Goal: Transaction & Acquisition: Purchase product/service

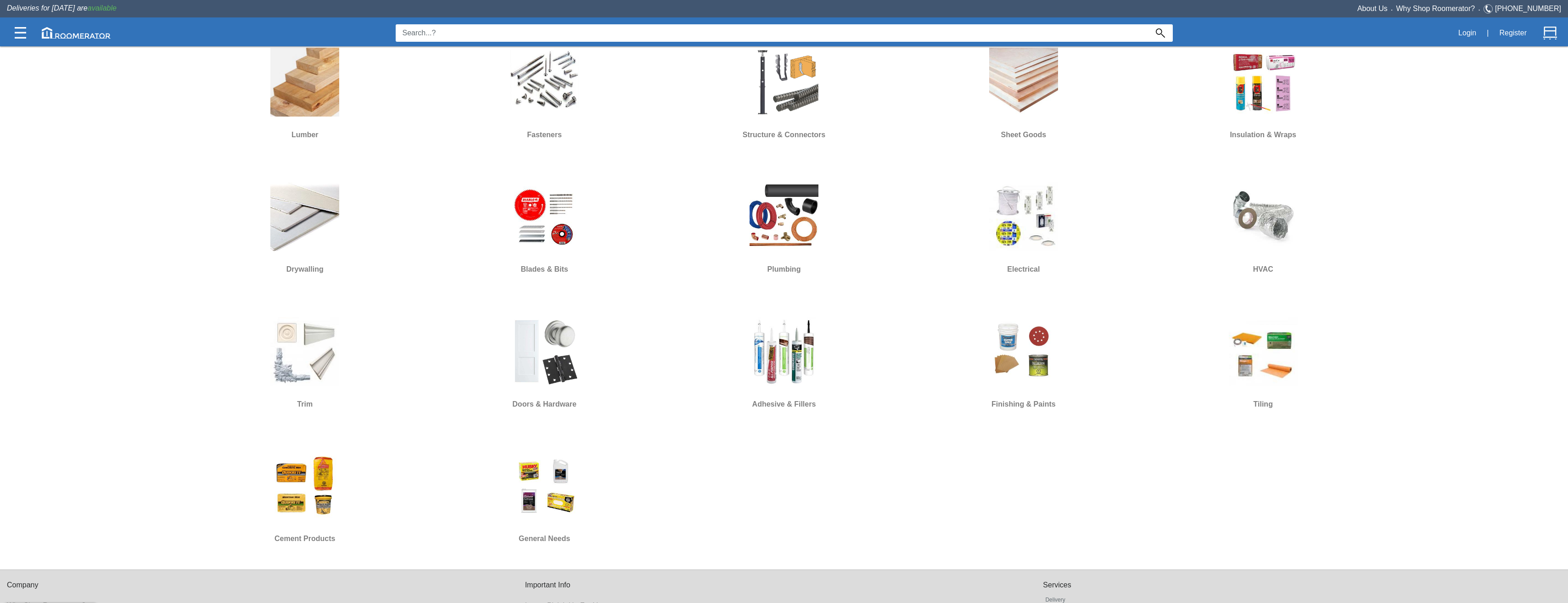
scroll to position [594, 0]
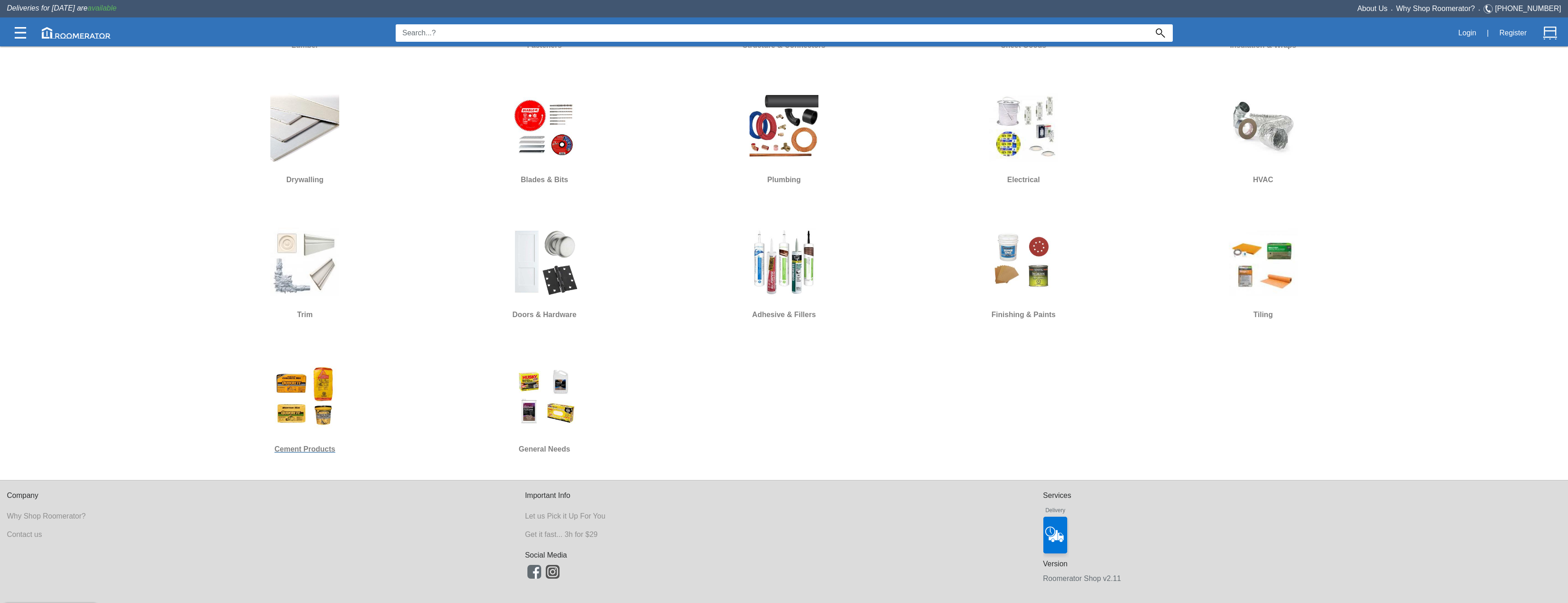
click at [321, 400] on img at bounding box center [305, 396] width 69 height 69
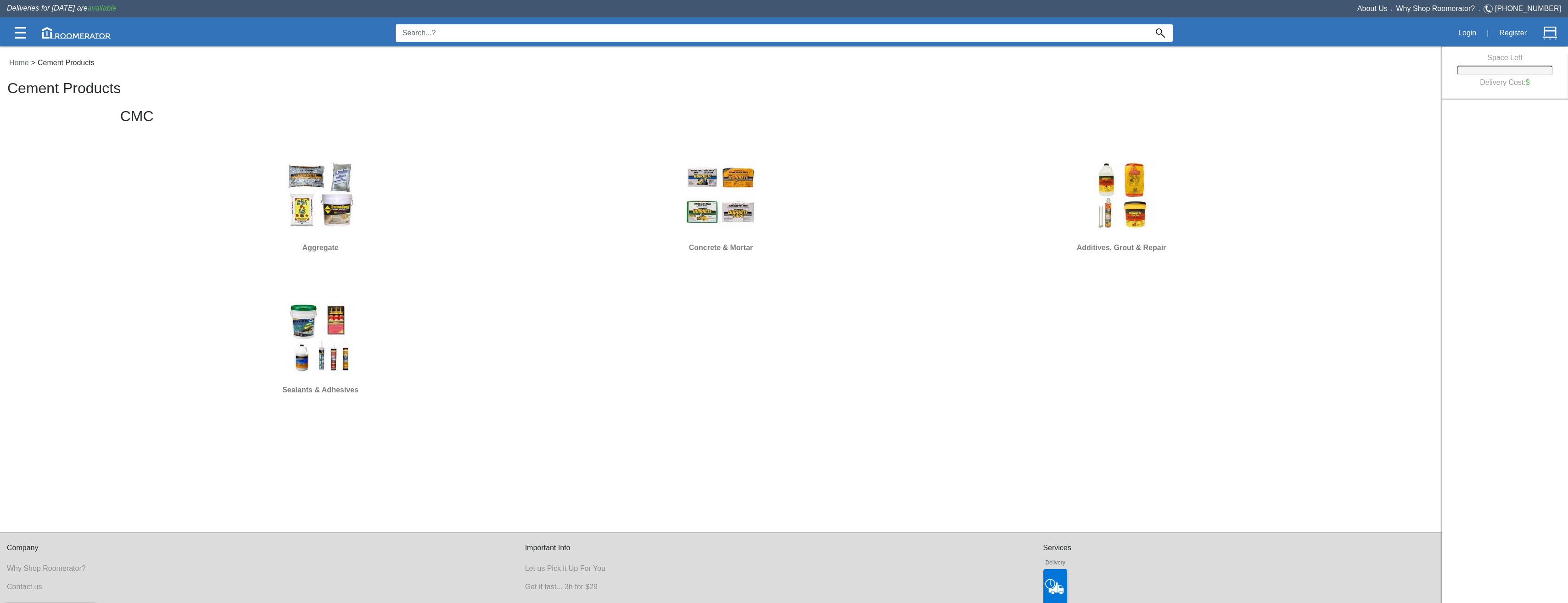
click at [323, 204] on img at bounding box center [320, 195] width 69 height 69
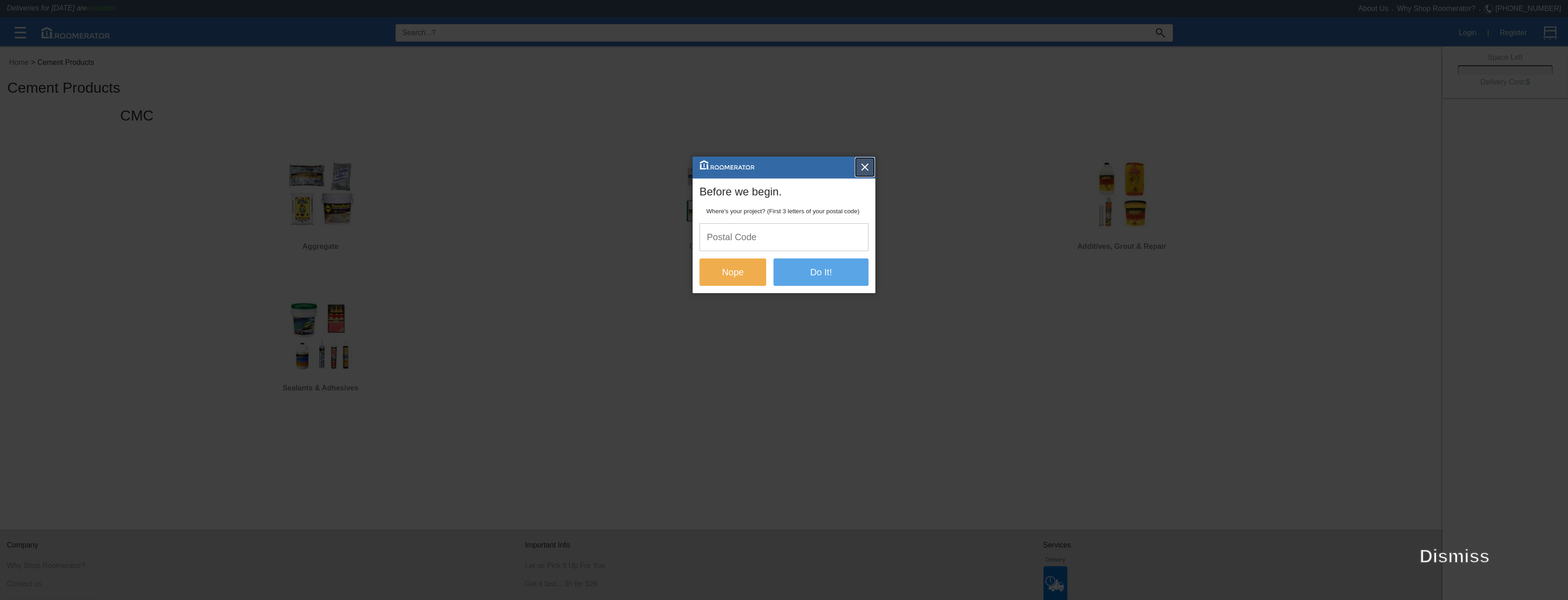
click at [870, 169] on button "button" at bounding box center [865, 167] width 18 height 18
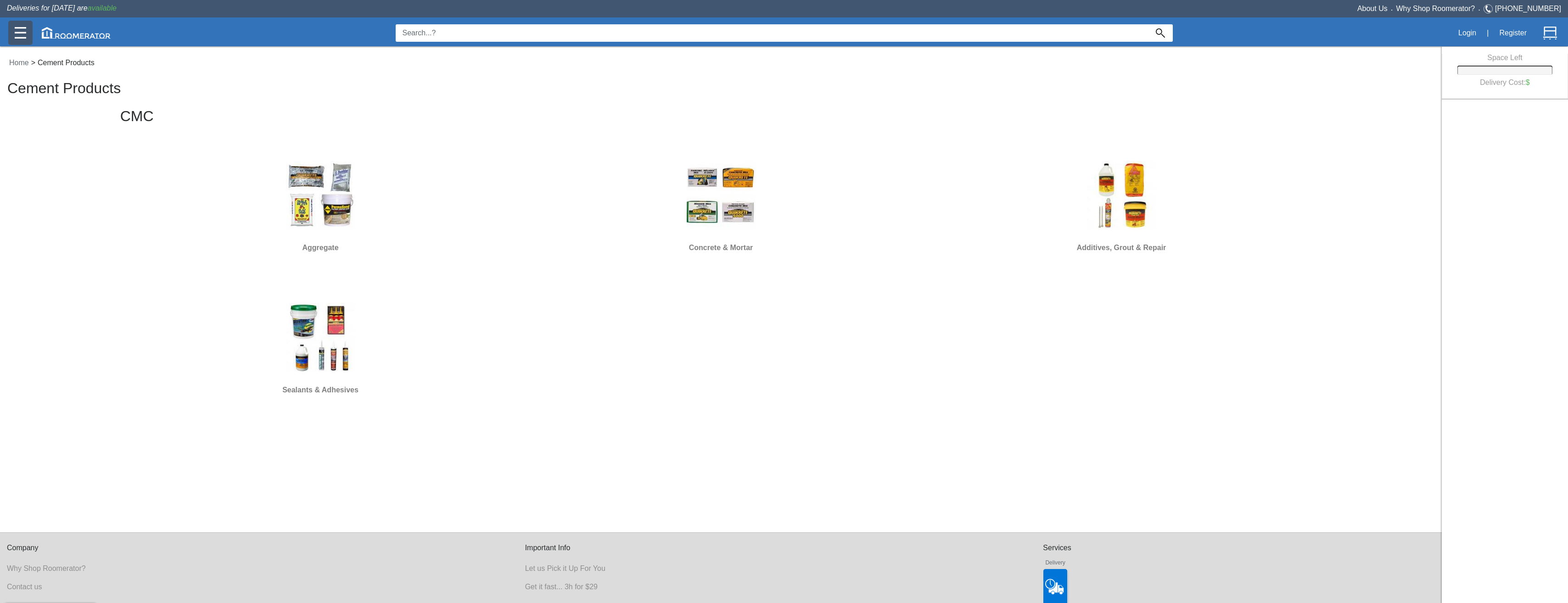
click at [24, 34] on img at bounding box center [20, 32] width 12 height 12
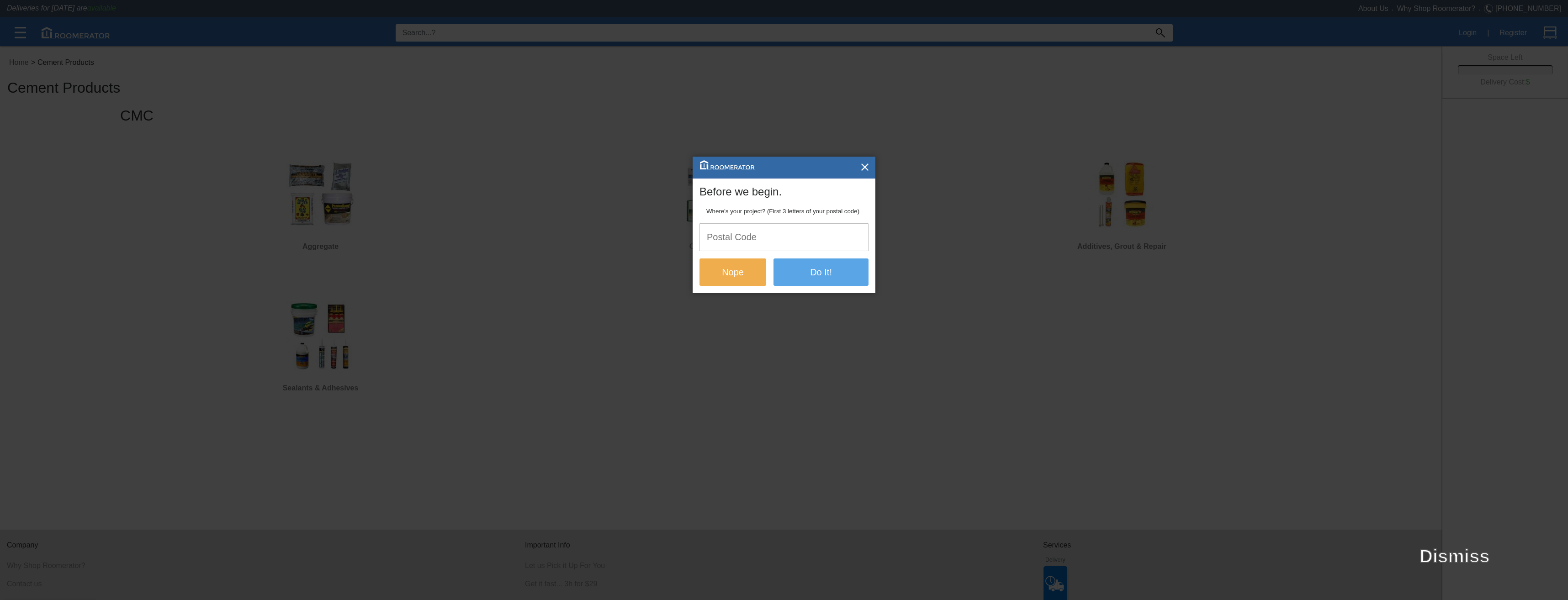
click at [754, 242] on input "text" at bounding box center [784, 237] width 168 height 27
type input "m8w"
click at [849, 276] on button "Do It!" at bounding box center [821, 271] width 95 height 27
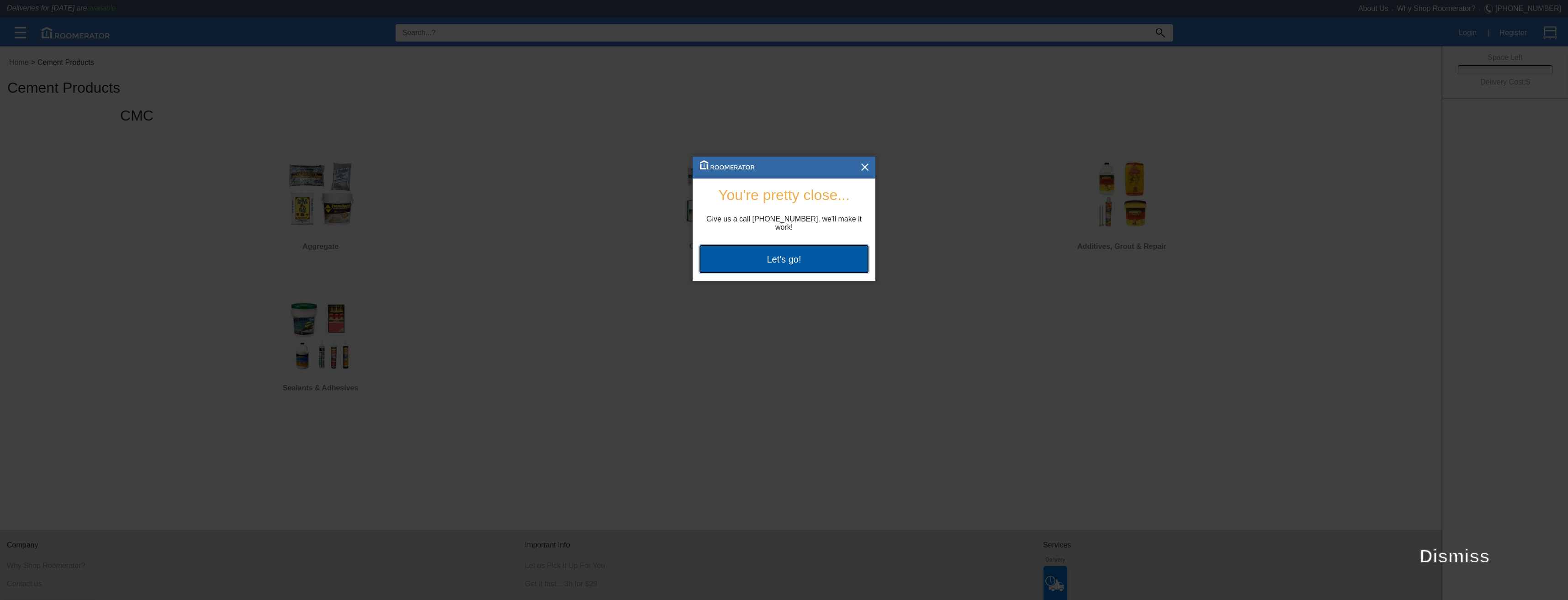
click at [807, 249] on button "Let's go!" at bounding box center [784, 259] width 169 height 27
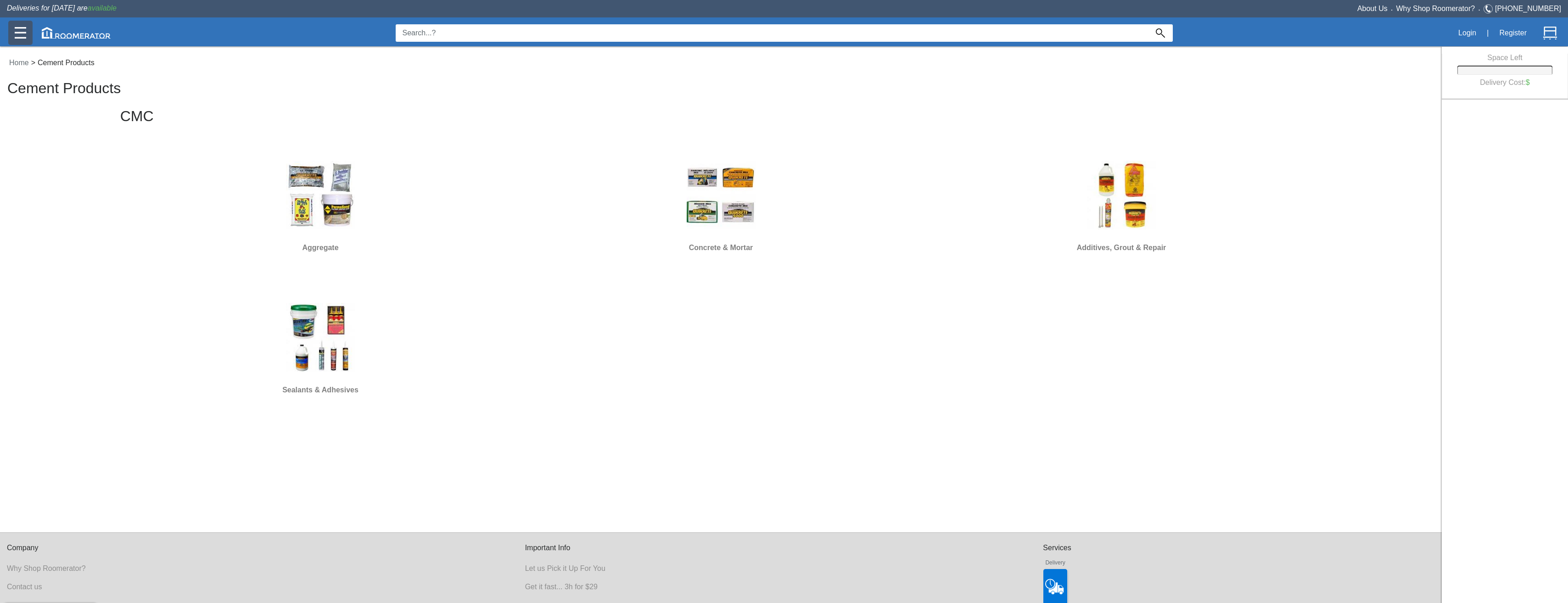
click at [26, 38] on img at bounding box center [20, 32] width 12 height 12
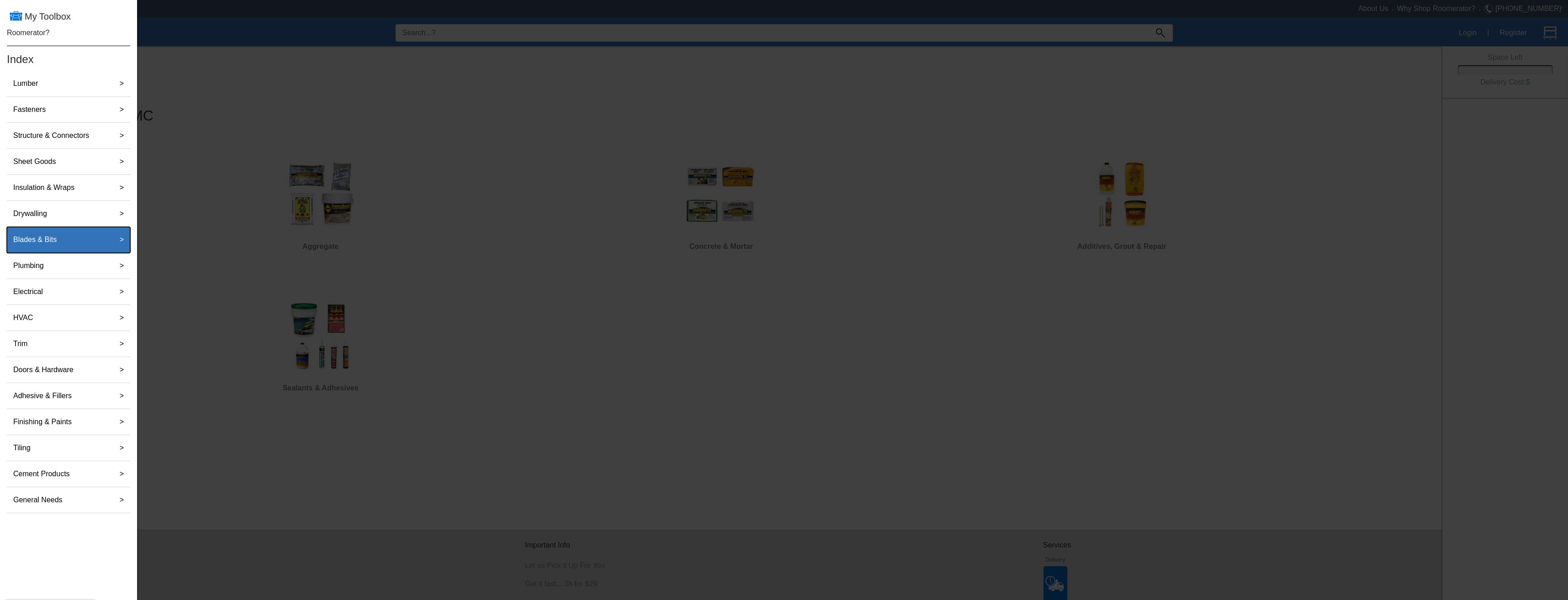
click at [81, 241] on div "Blades & Bits" at bounding box center [58, 240] width 98 height 18
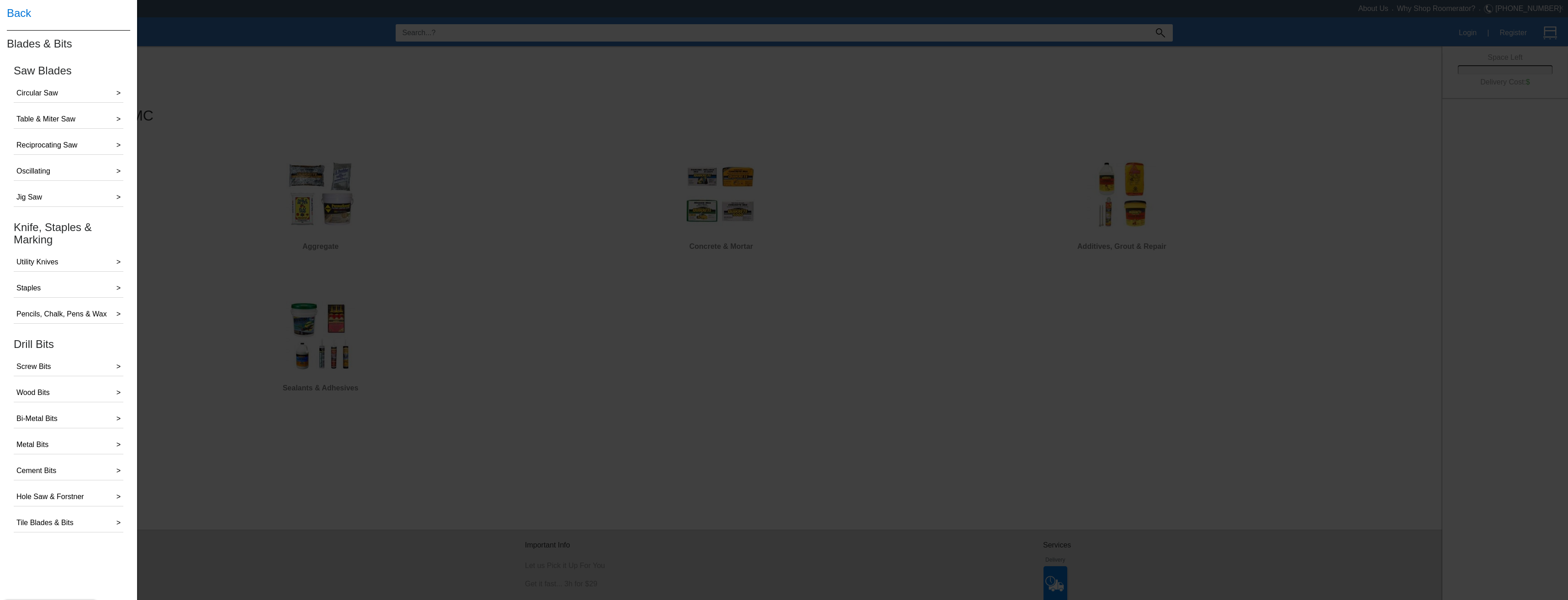
click at [15, 16] on h4 "Back" at bounding box center [68, 13] width 124 height 27
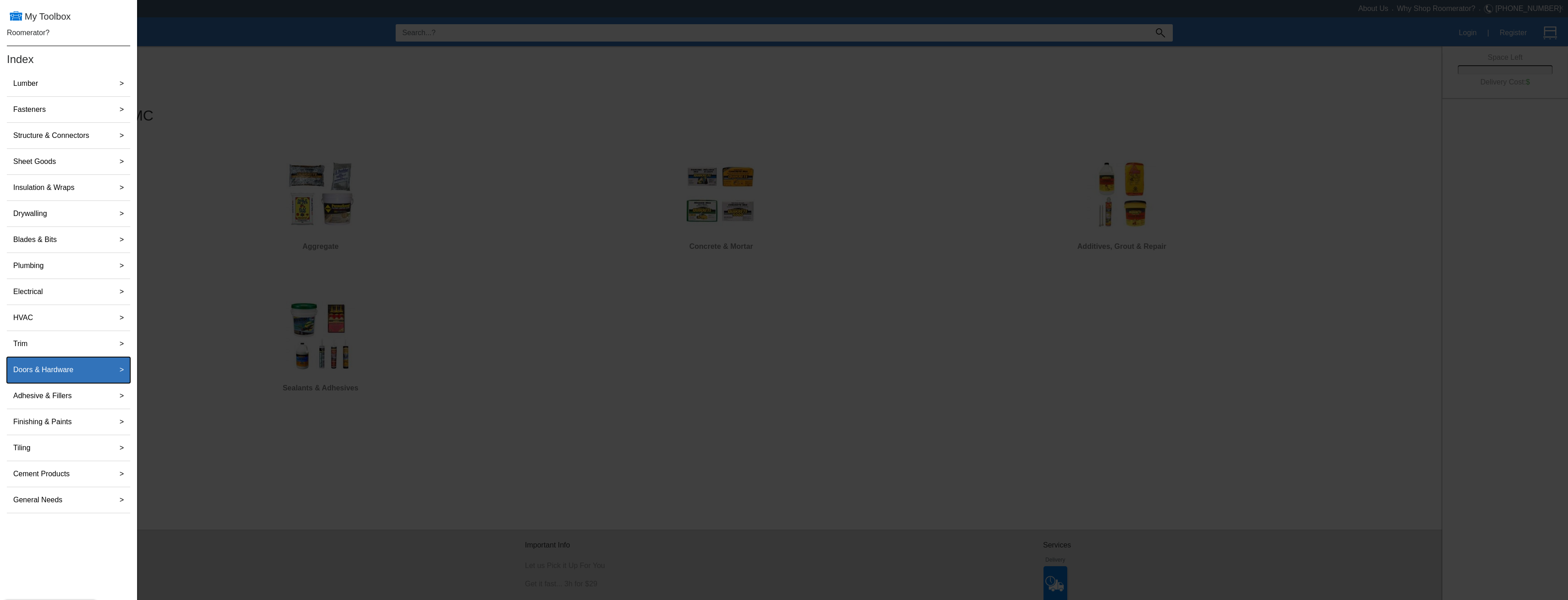
click at [83, 371] on div "Doors & Hardware" at bounding box center [58, 370] width 98 height 18
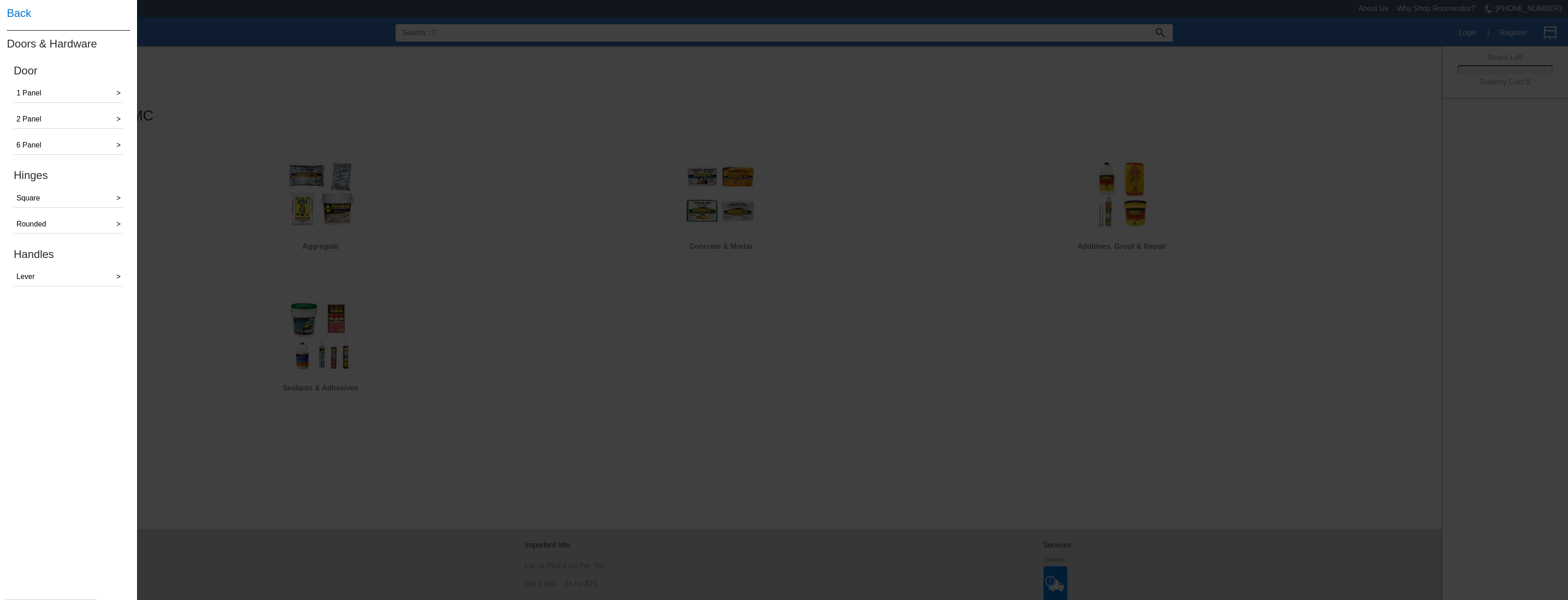
click at [9, 9] on h4 "Back" at bounding box center [68, 13] width 124 height 27
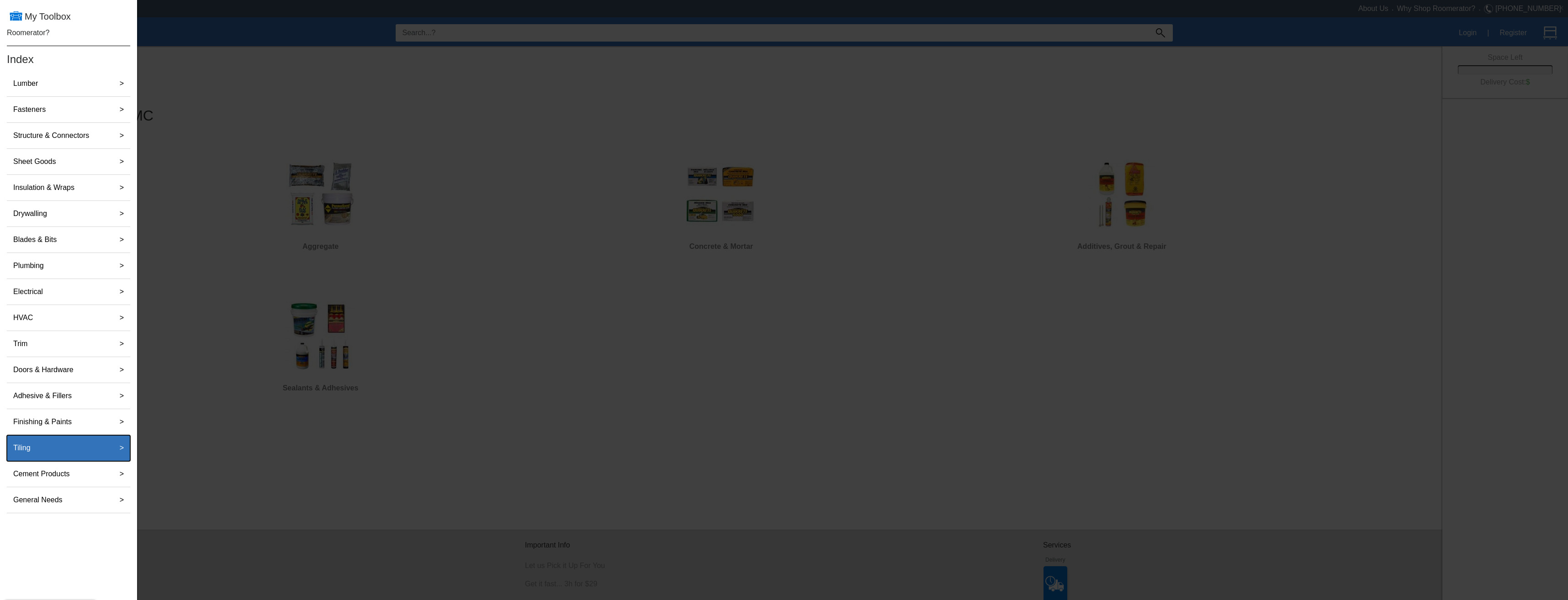
click at [60, 448] on div "Tiling" at bounding box center [58, 448] width 98 height 18
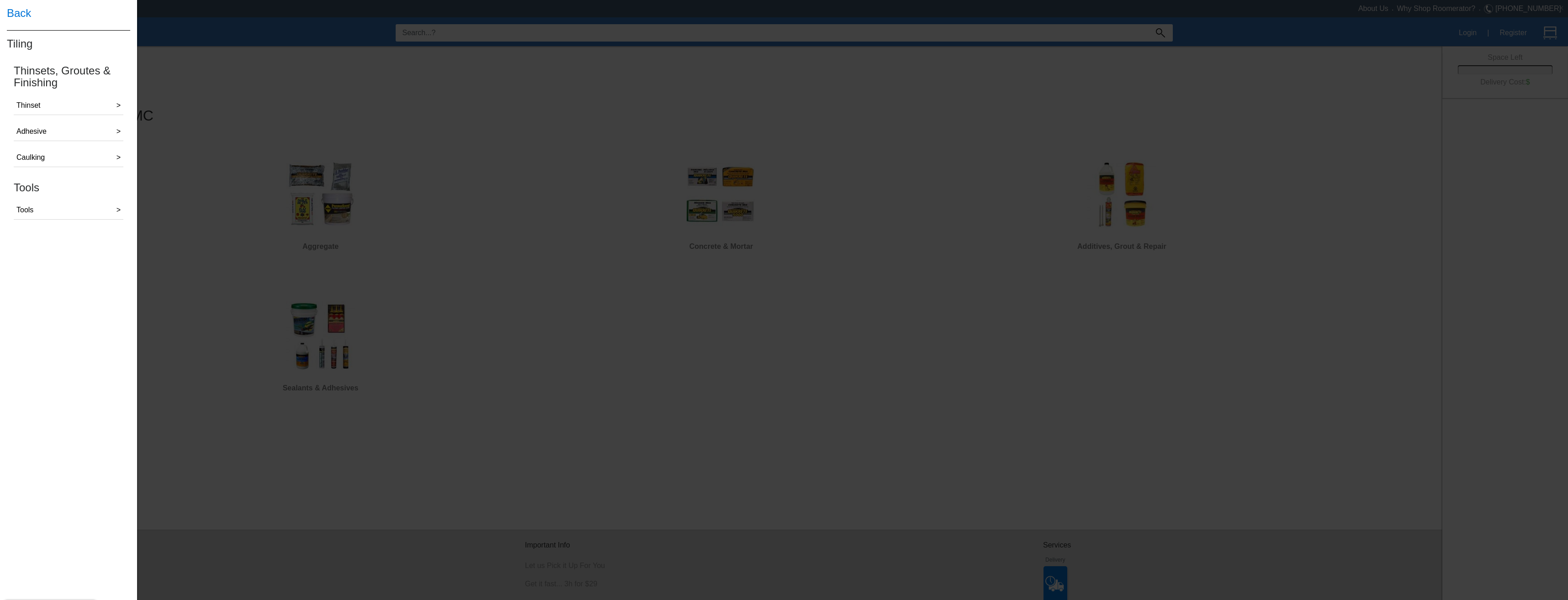
click at [15, 11] on h4 "Back" at bounding box center [68, 13] width 124 height 27
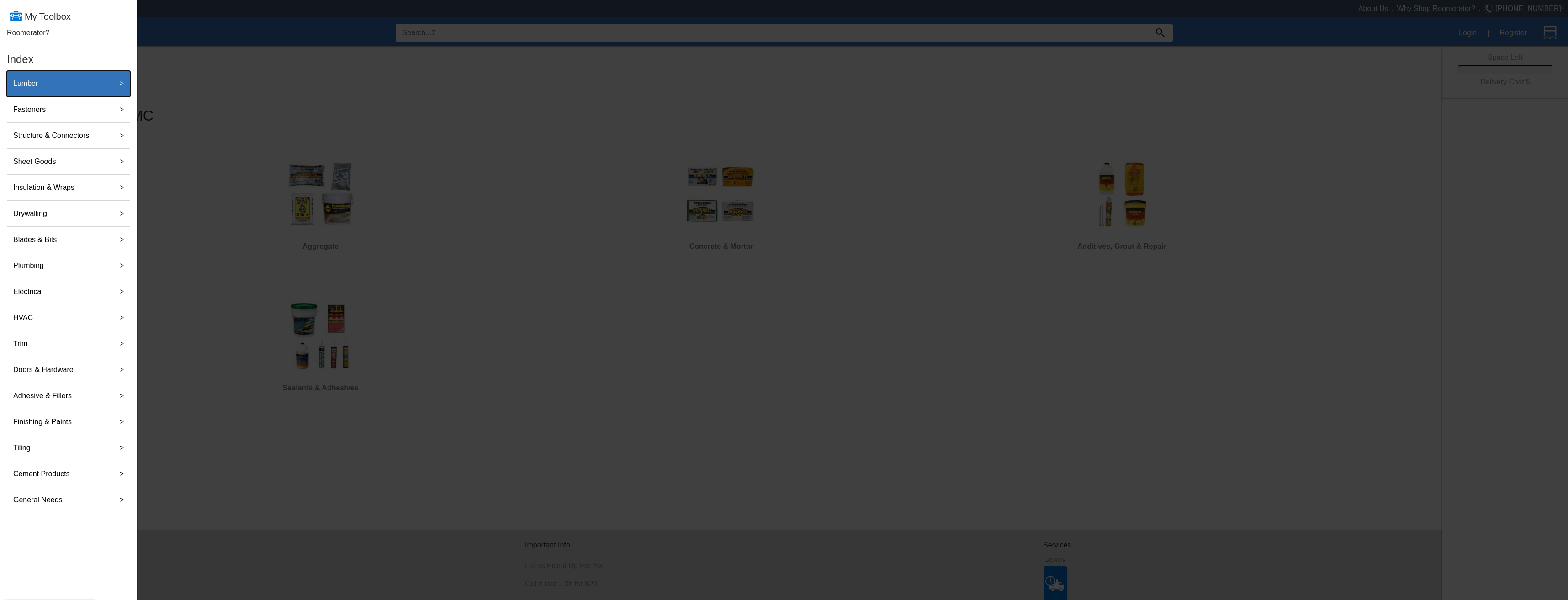
click at [74, 81] on div "Lumber" at bounding box center [58, 83] width 98 height 18
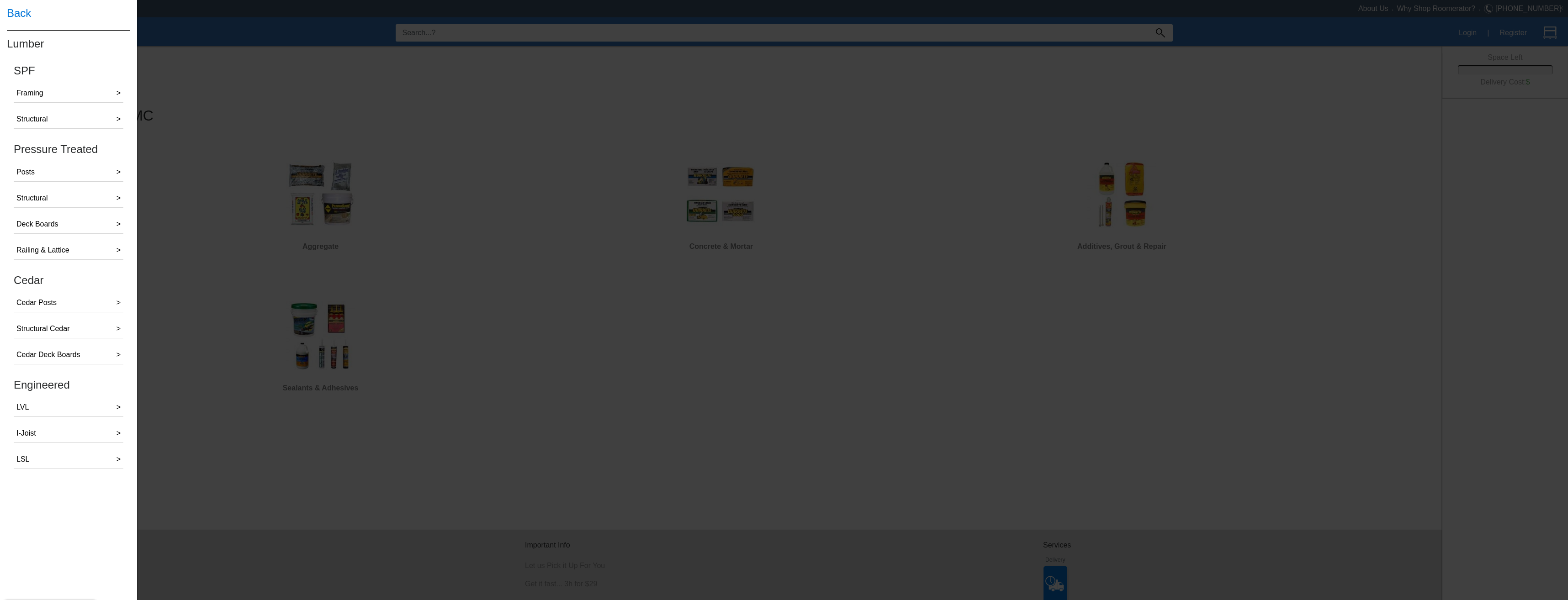
click at [13, 10] on h4 "Back" at bounding box center [68, 13] width 124 height 27
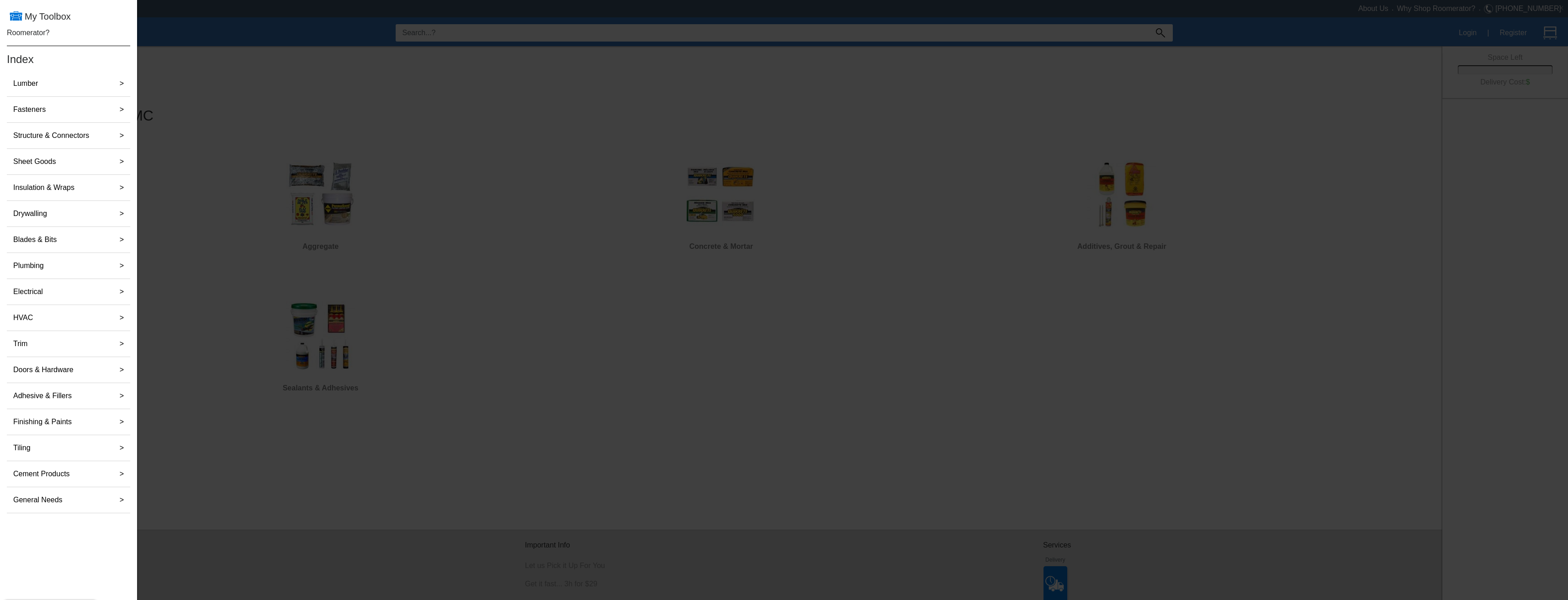
click at [197, 47] on div at bounding box center [784, 326] width 1568 height 652
